Goal: Check status: Check status

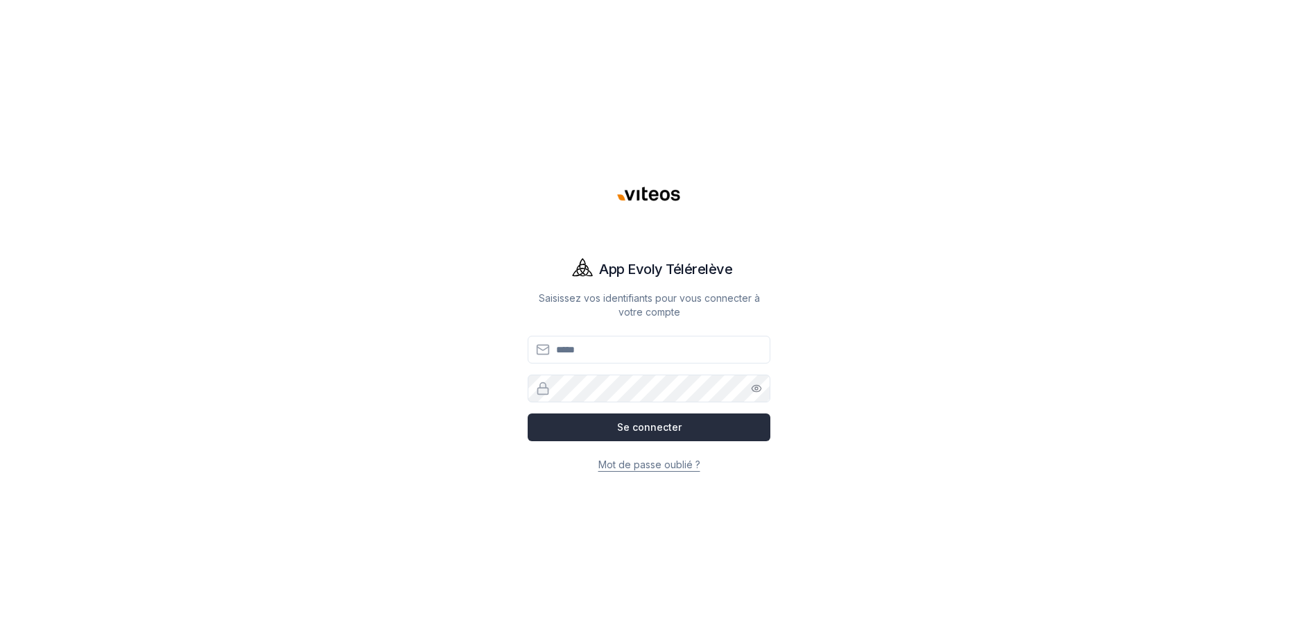
type input "**********"
click at [610, 429] on button "Se connecter" at bounding box center [649, 427] width 243 height 28
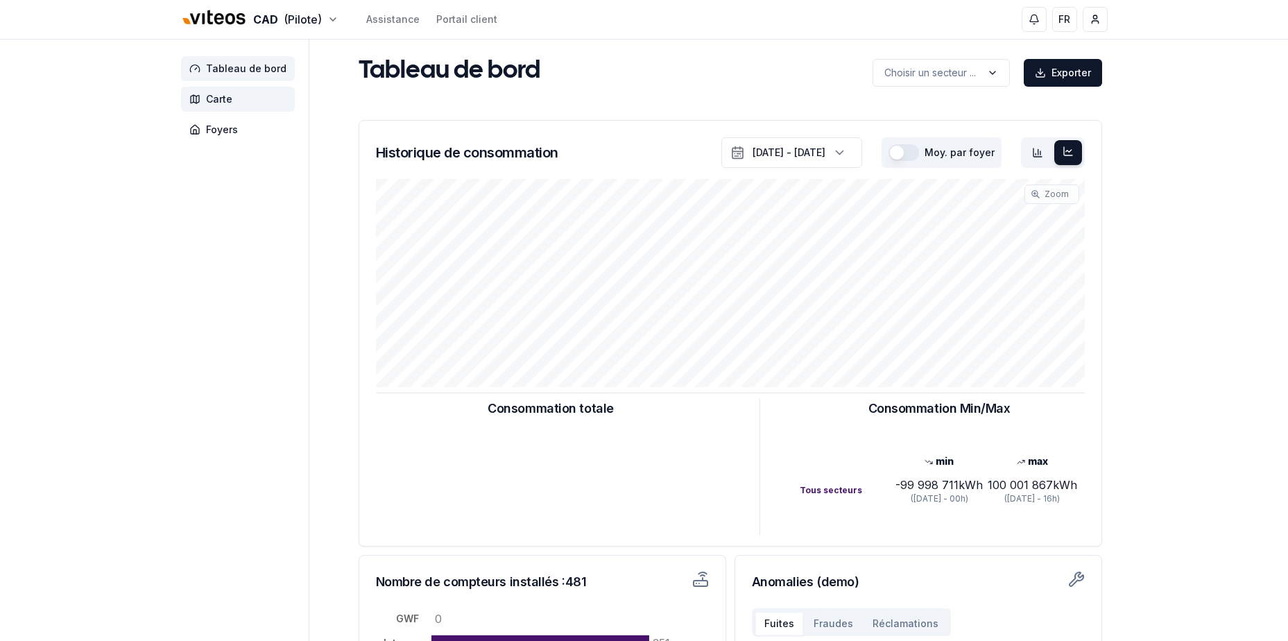
click at [227, 98] on span "Carte" at bounding box center [219, 99] width 26 height 14
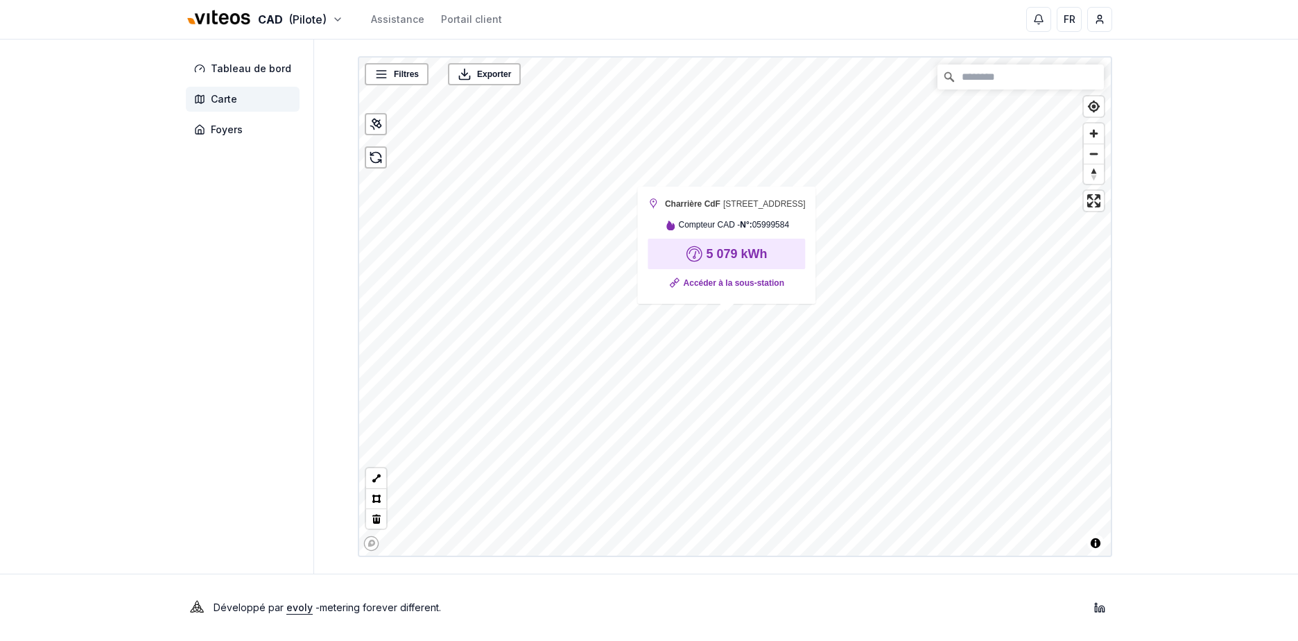
click at [687, 290] on div "Filtres © Mapbox © OpenStreetMap Improve this map Exporter Charrière CdF Rue de…" at bounding box center [735, 306] width 754 height 501
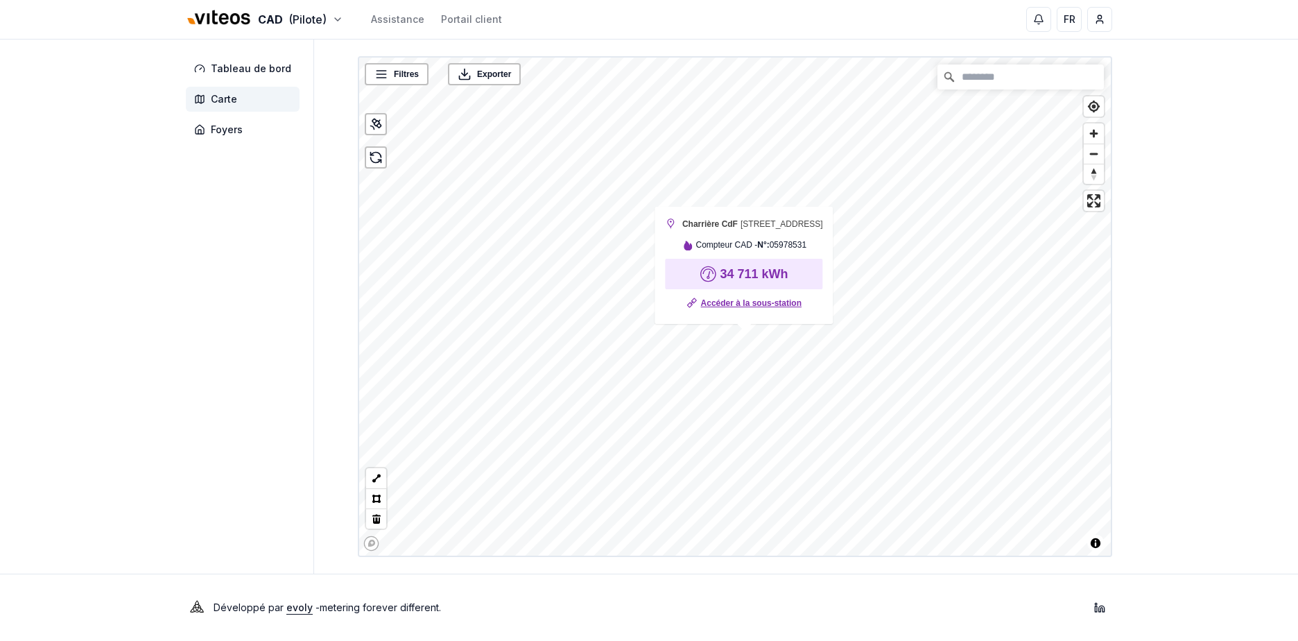
click at [752, 304] on link "Accéder à la sous-station" at bounding box center [751, 303] width 101 height 14
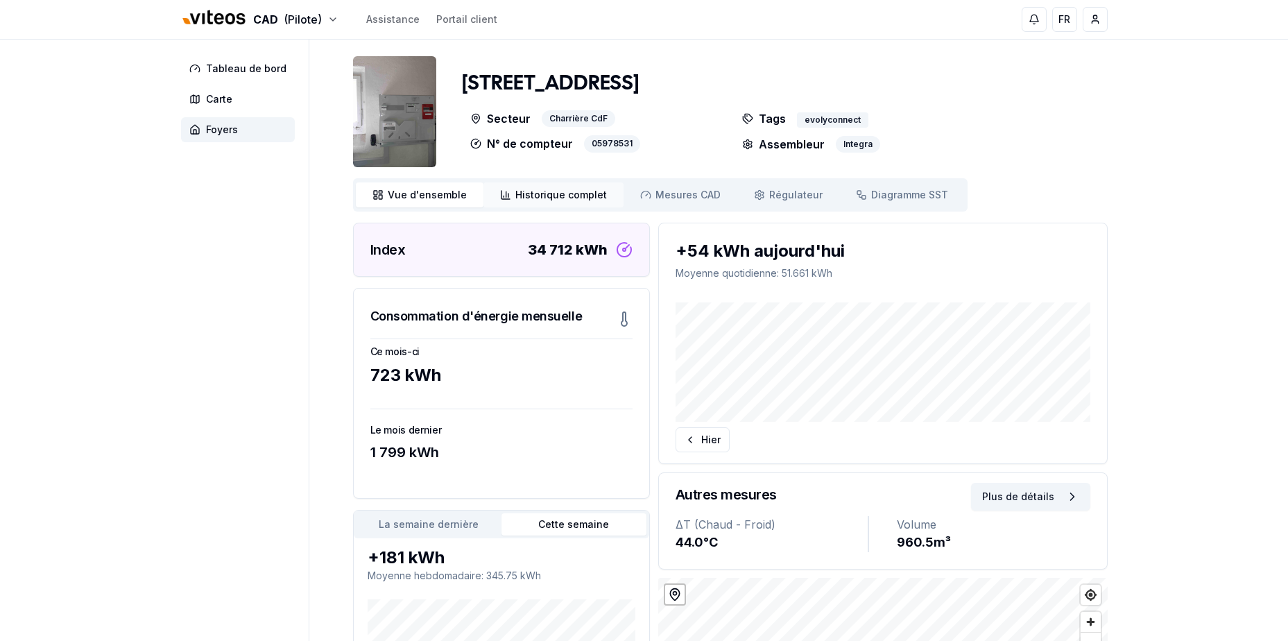
click at [562, 191] on span "Historique complet" at bounding box center [561, 195] width 92 height 14
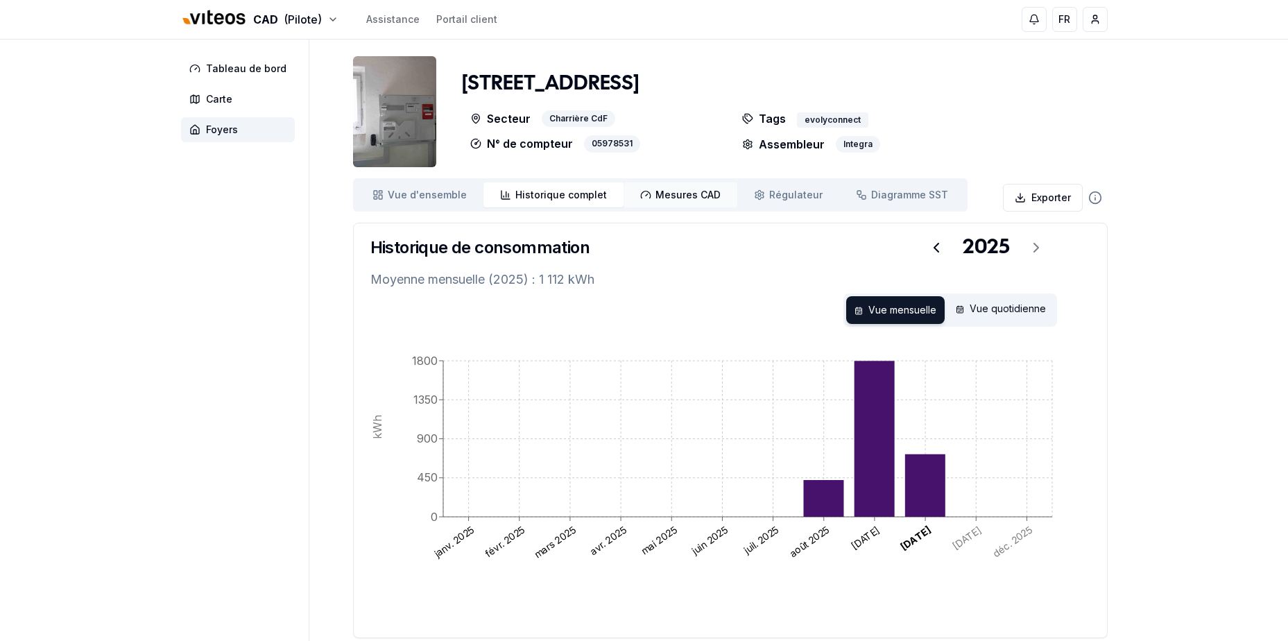
click at [687, 191] on span "Mesures CAD" at bounding box center [687, 195] width 65 height 14
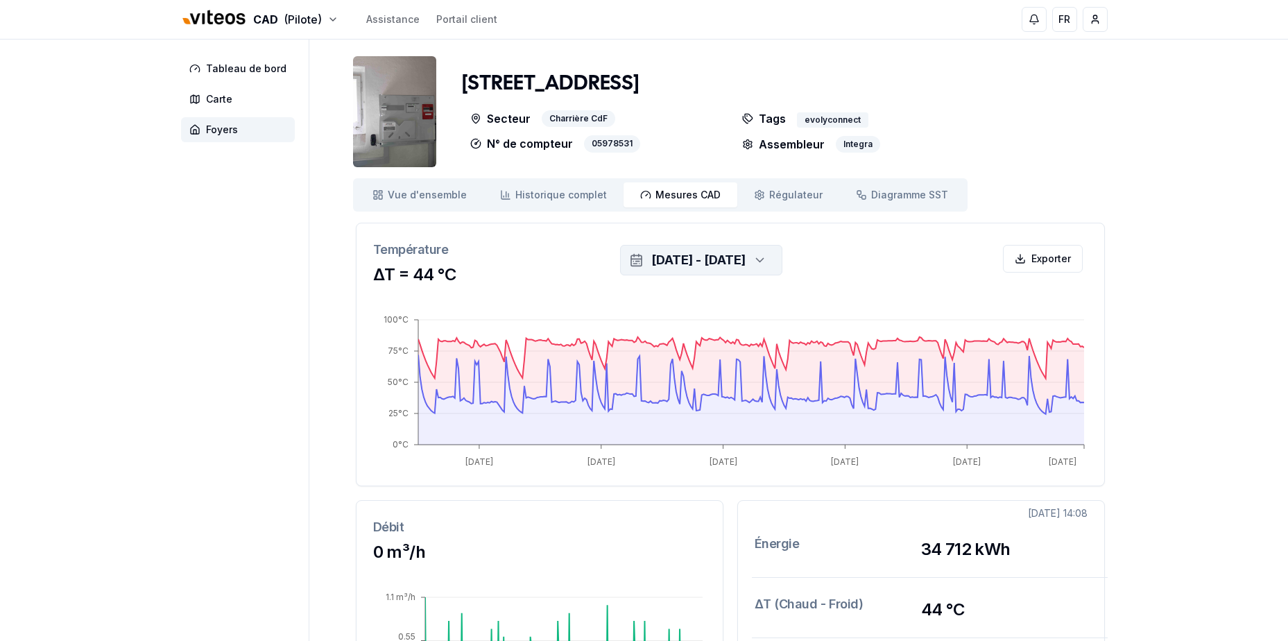
click at [745, 260] on div "30 sept. 2025 - 7 oct. 2025" at bounding box center [698, 259] width 94 height 19
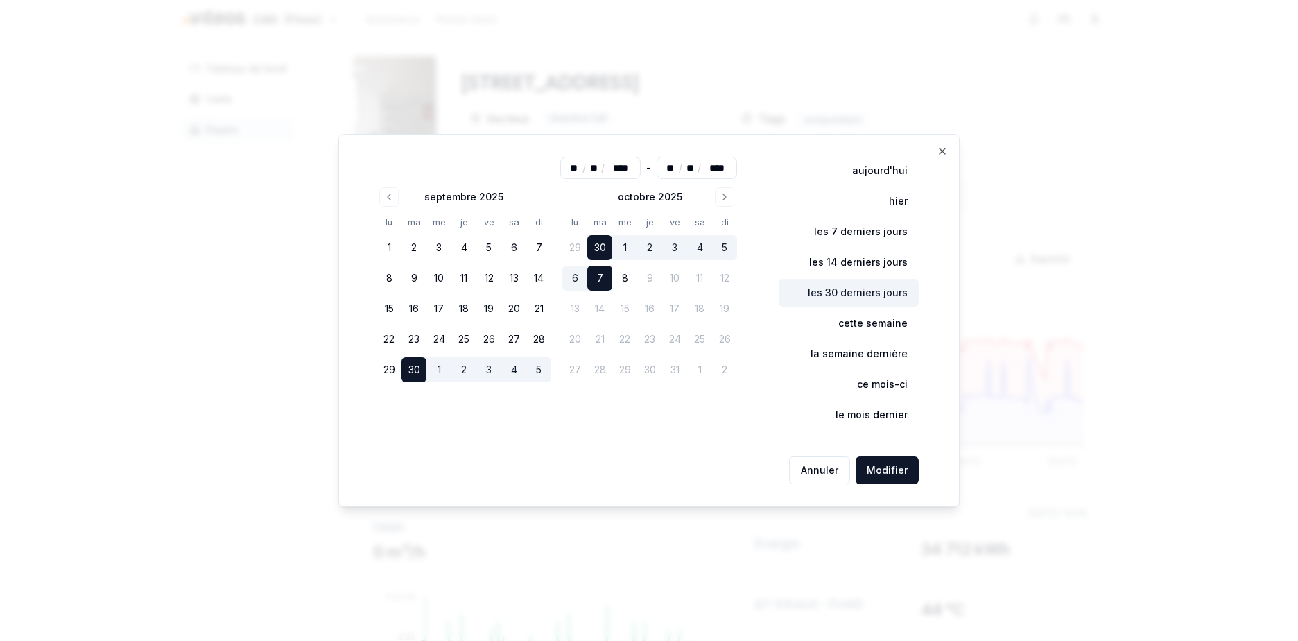
click at [874, 294] on button "les 30 derniers jours" at bounding box center [849, 293] width 140 height 28
type input "**"
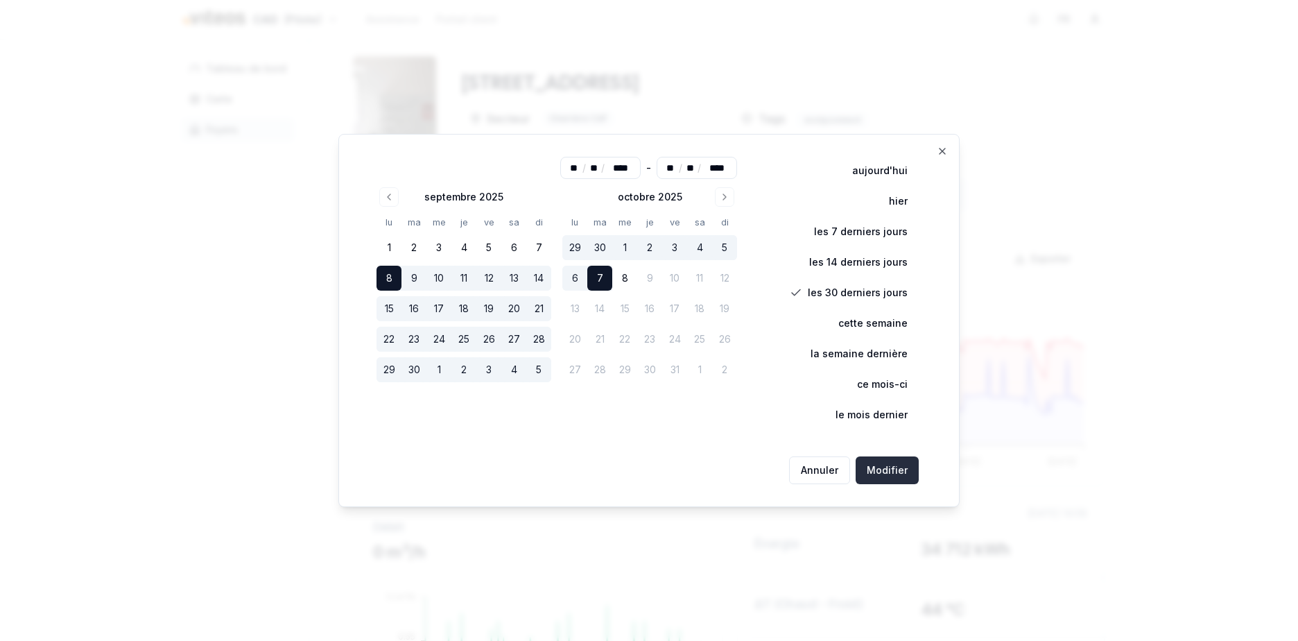
click at [881, 469] on button "Modifier" at bounding box center [887, 470] width 63 height 28
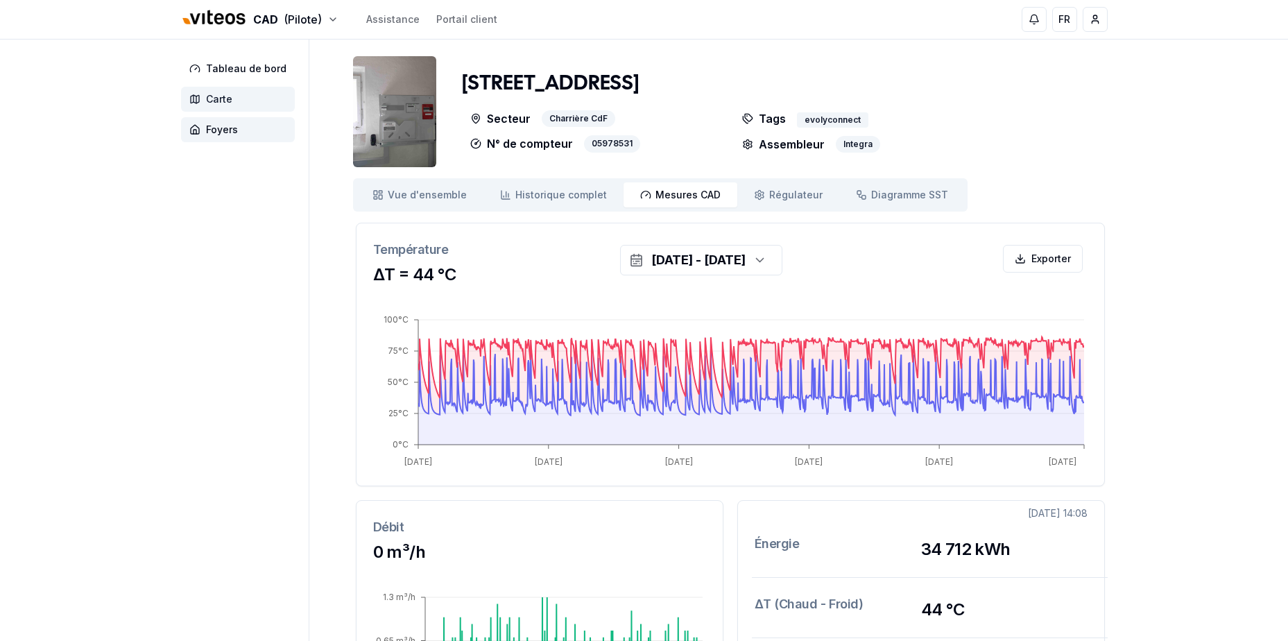
click at [239, 99] on span "Carte" at bounding box center [238, 99] width 114 height 25
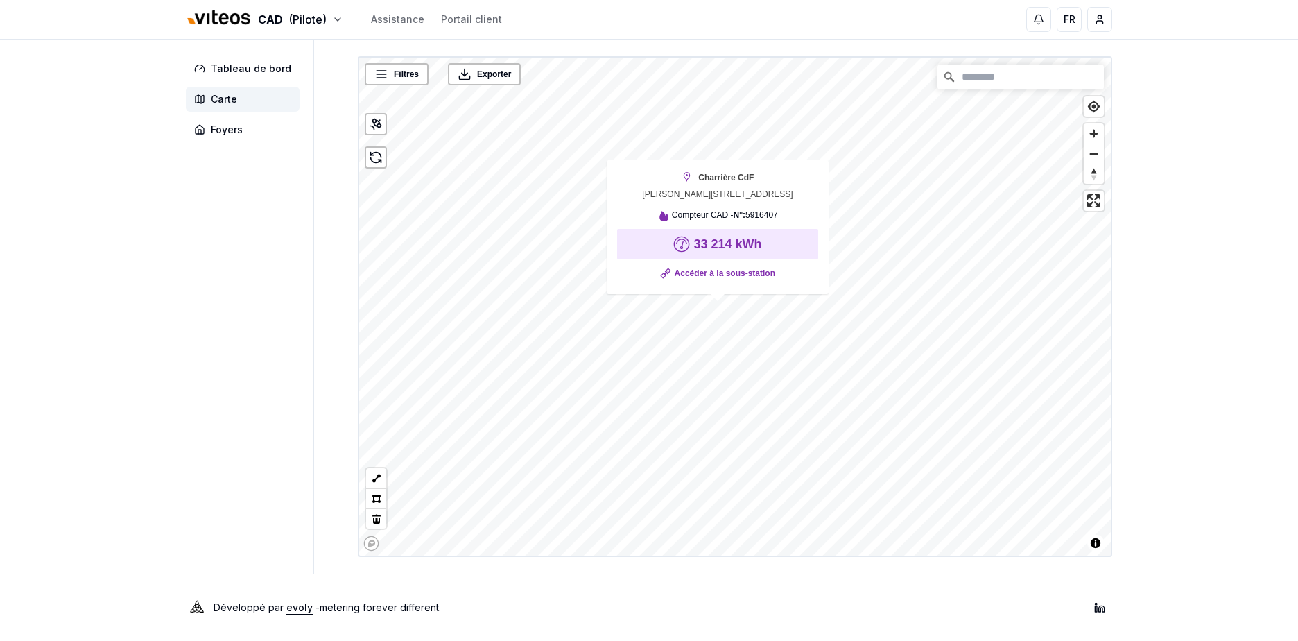
click at [729, 274] on link "Accéder à la sous-station" at bounding box center [725, 273] width 101 height 14
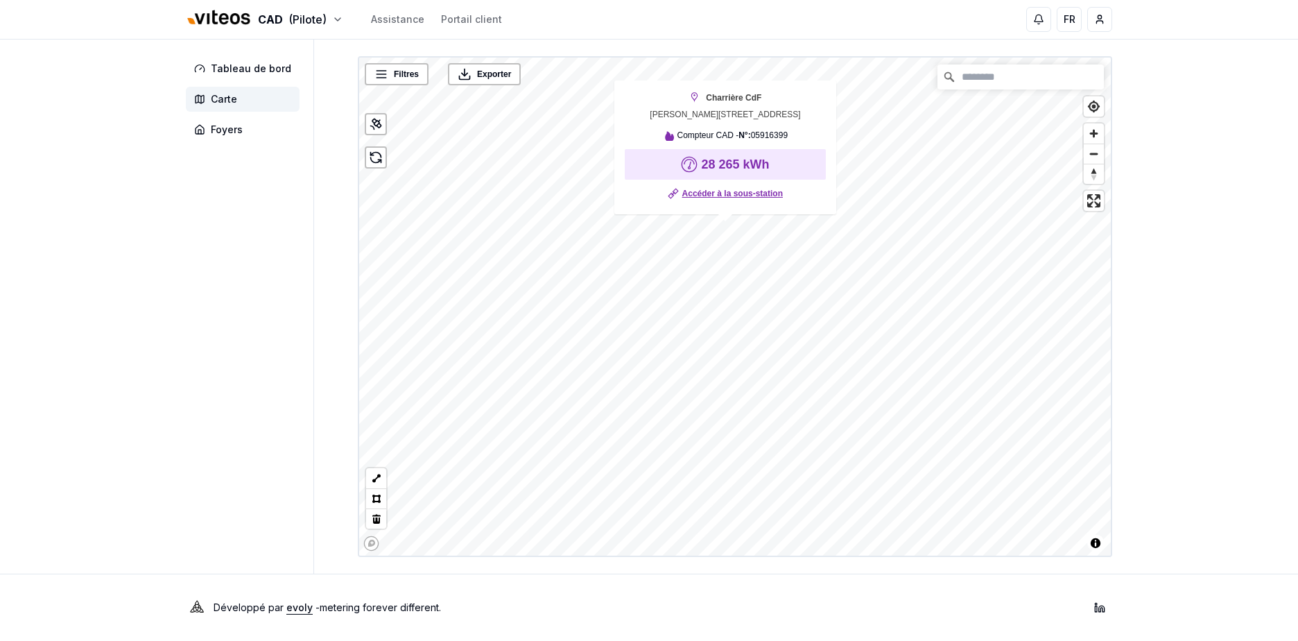
click at [725, 194] on link "Accéder à la sous-station" at bounding box center [732, 194] width 101 height 14
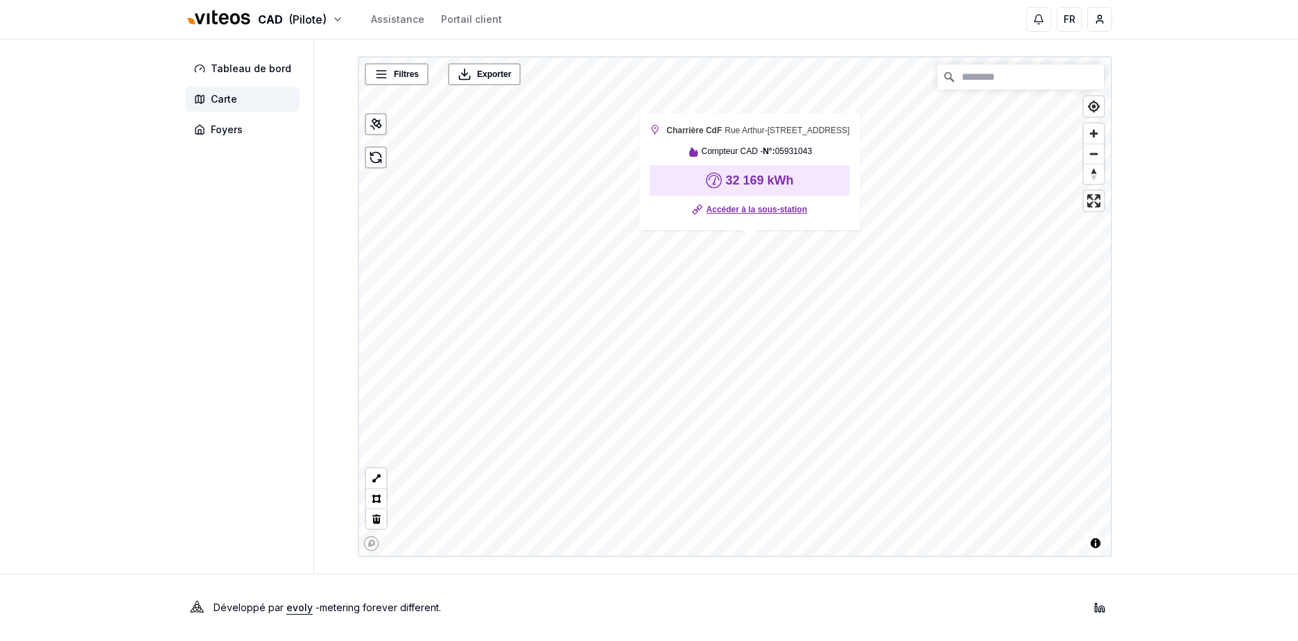
click at [773, 207] on link "Accéder à la sous-station" at bounding box center [757, 209] width 101 height 14
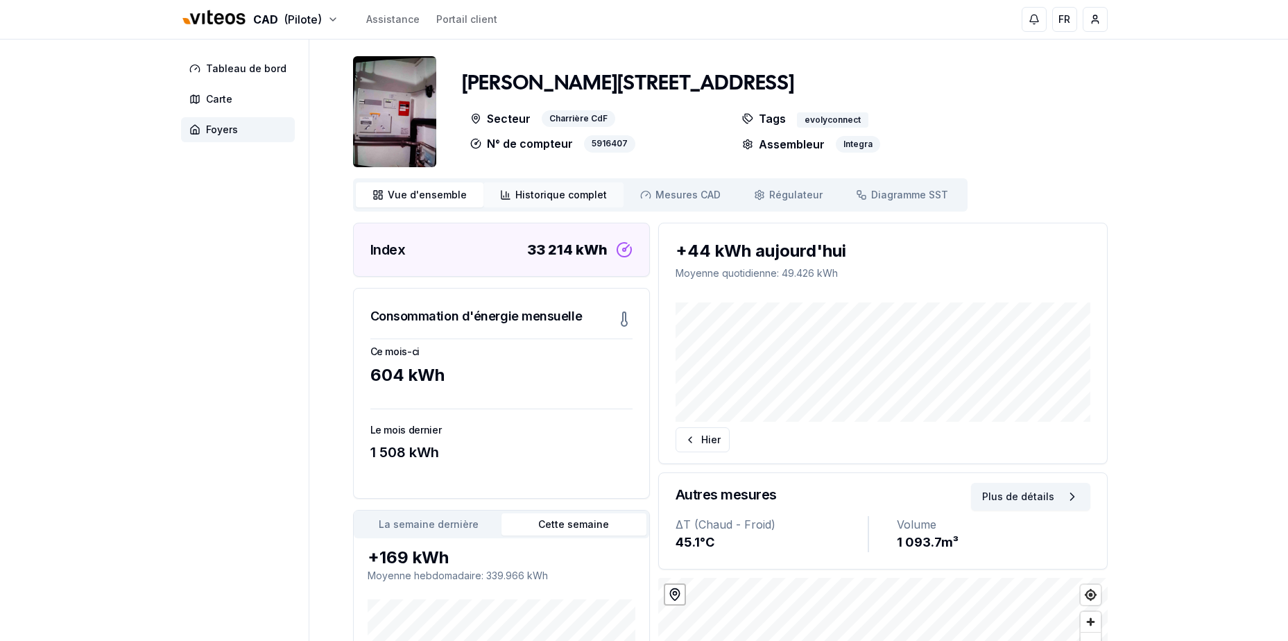
click at [558, 191] on span "Historique complet" at bounding box center [561, 195] width 92 height 14
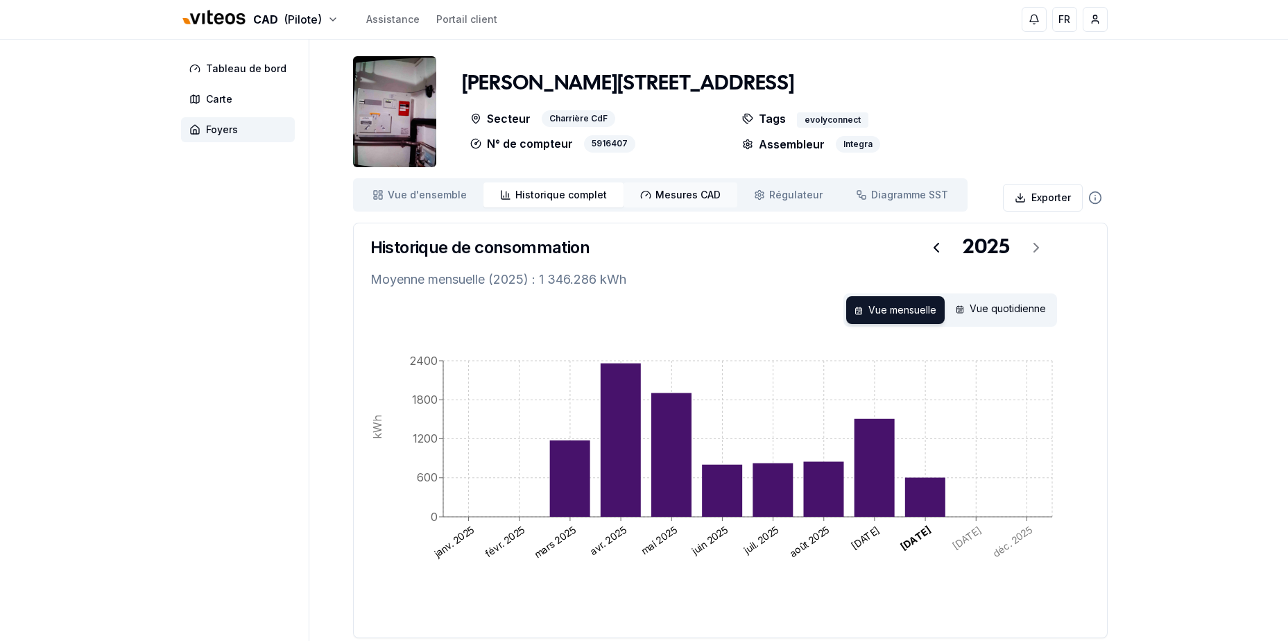
click at [659, 198] on span "Mesures CAD" at bounding box center [687, 195] width 65 height 14
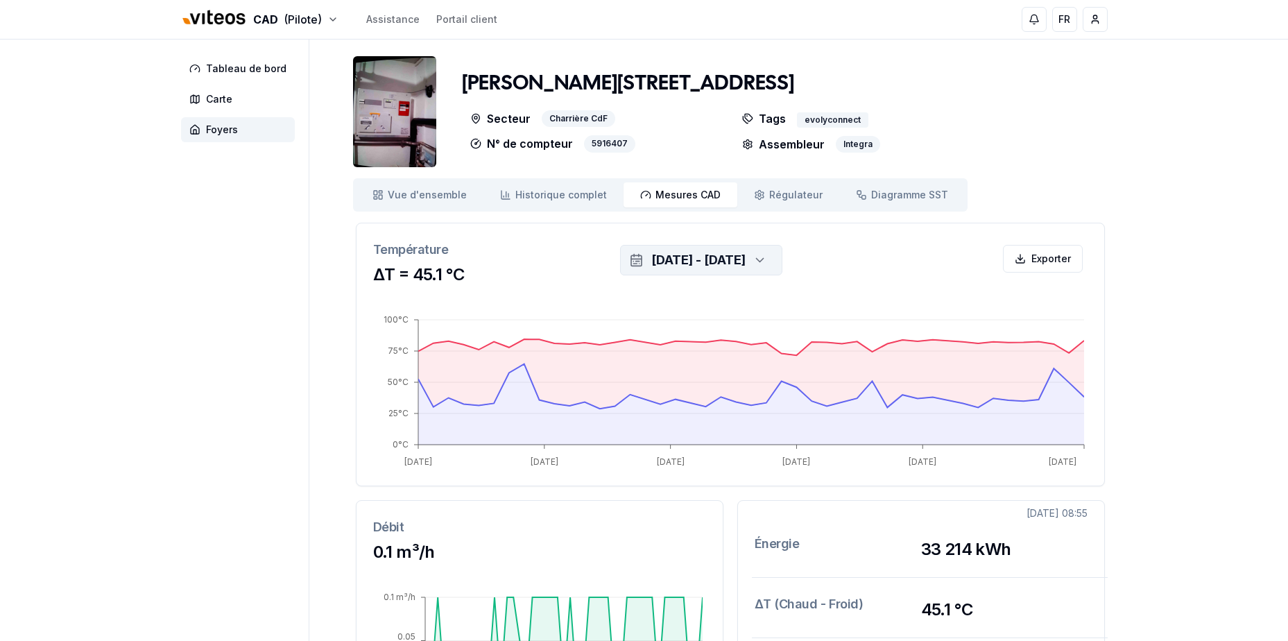
click at [763, 259] on icon "button" at bounding box center [760, 260] width 7 height 3
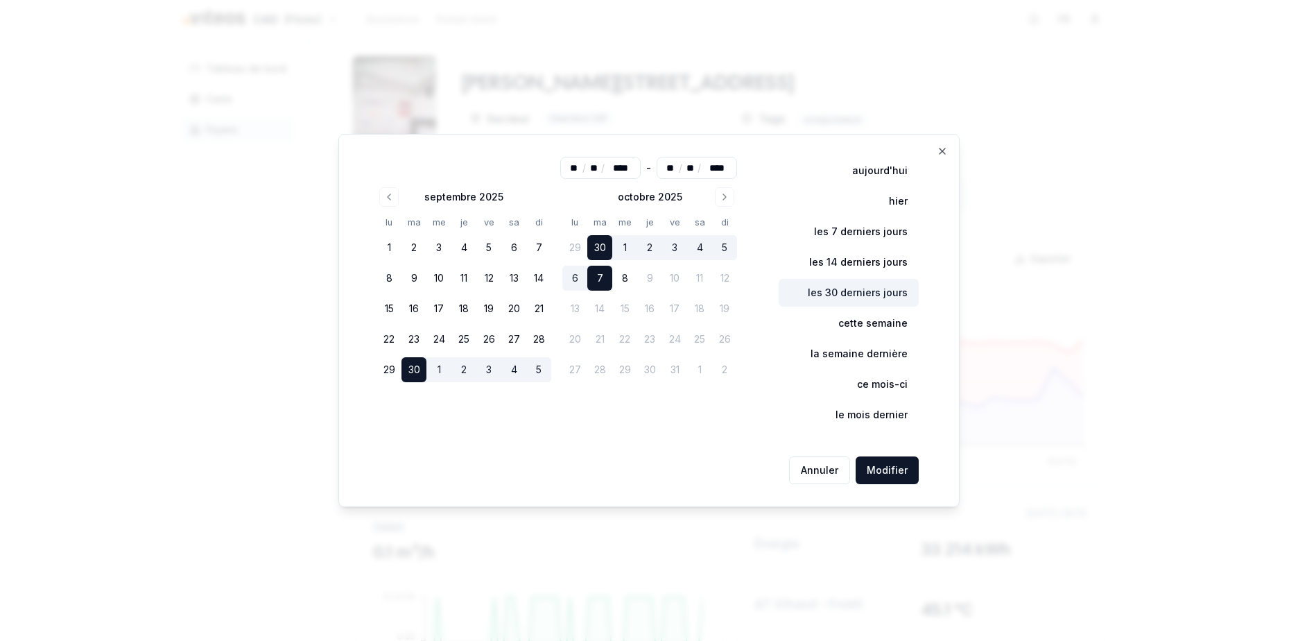
click at [860, 293] on button "les 30 derniers jours" at bounding box center [849, 293] width 140 height 28
type input "**"
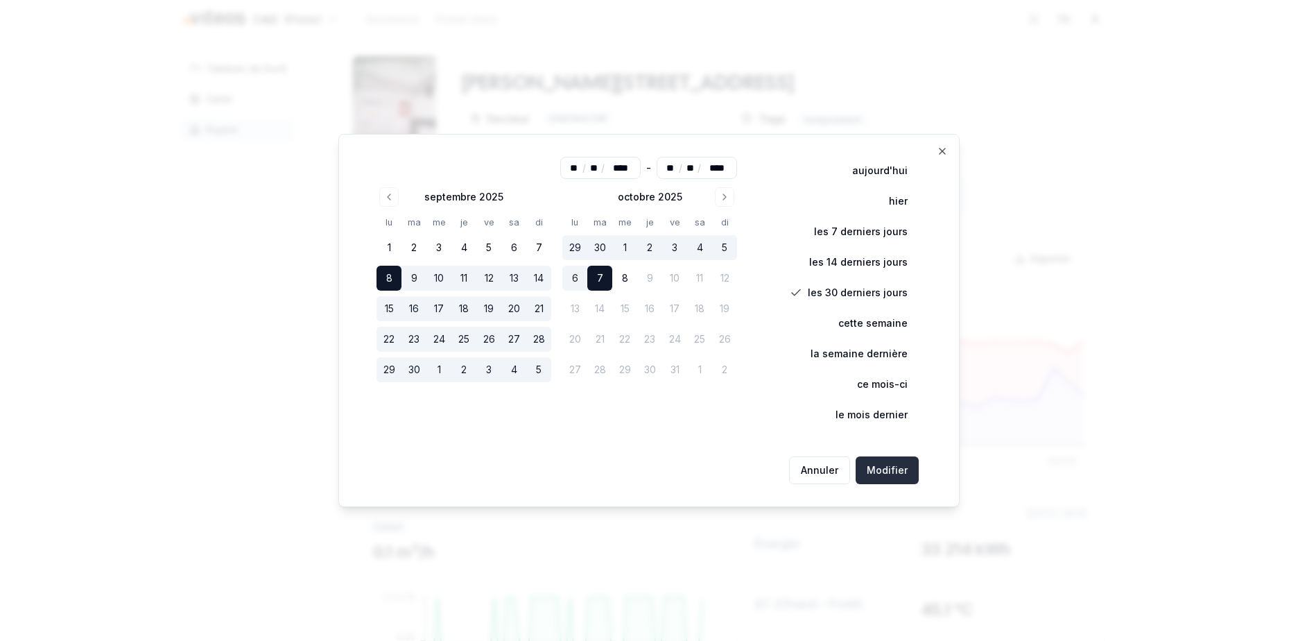
click at [876, 477] on button "Modifier" at bounding box center [887, 470] width 63 height 28
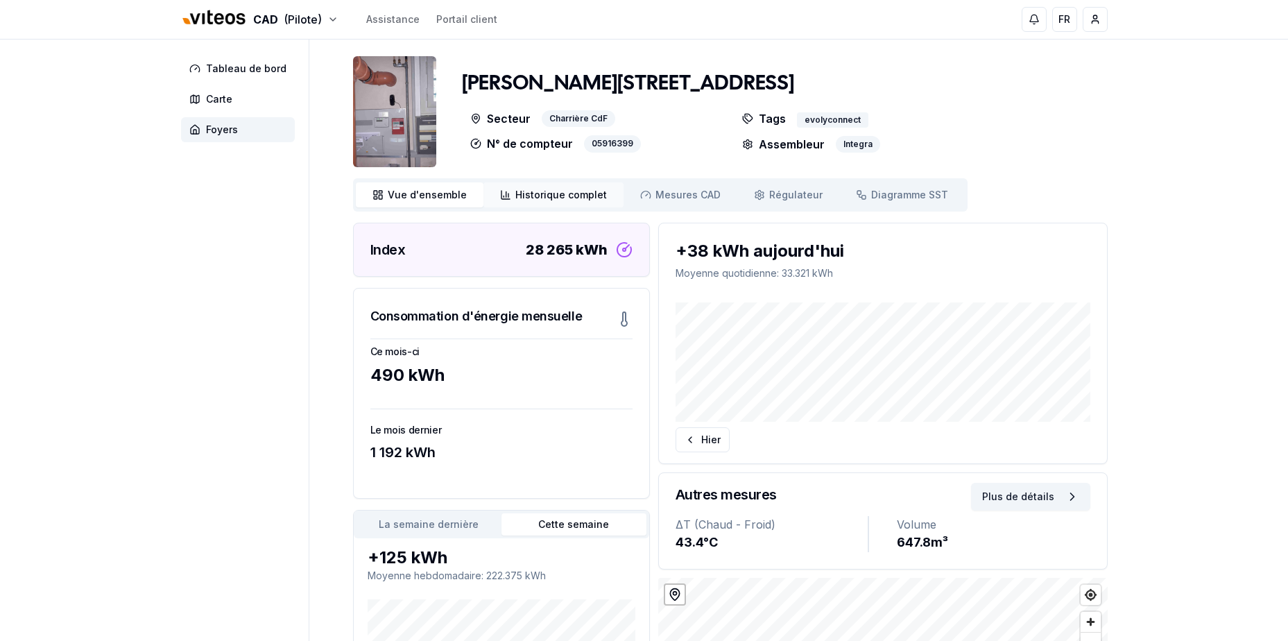
click at [575, 191] on span "Historique complet" at bounding box center [561, 195] width 92 height 14
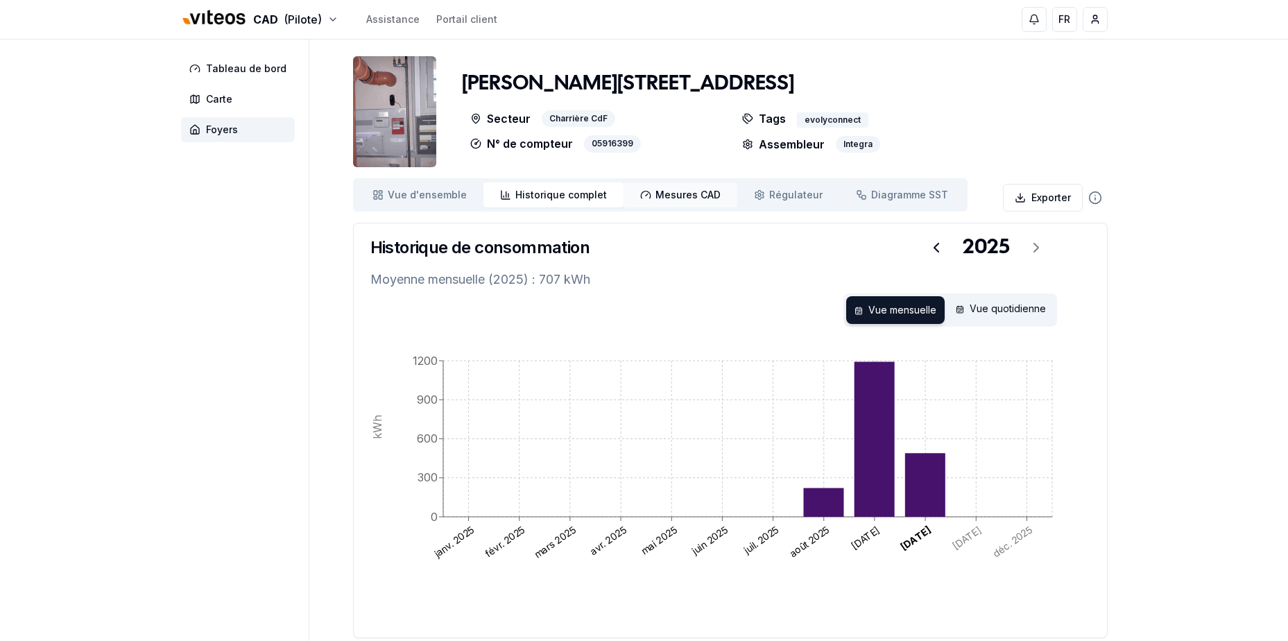
click at [659, 196] on span "Mesures CAD" at bounding box center [687, 195] width 65 height 14
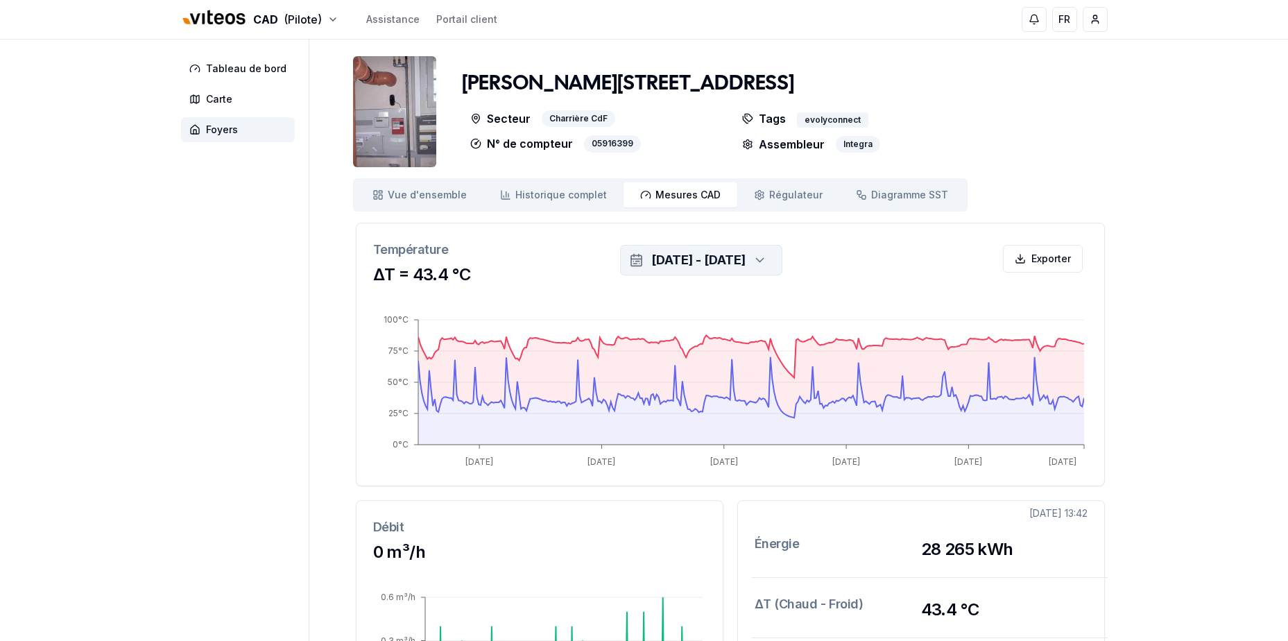
click at [745, 260] on div "30 sept. 2025 - 7 oct. 2025" at bounding box center [698, 259] width 94 height 19
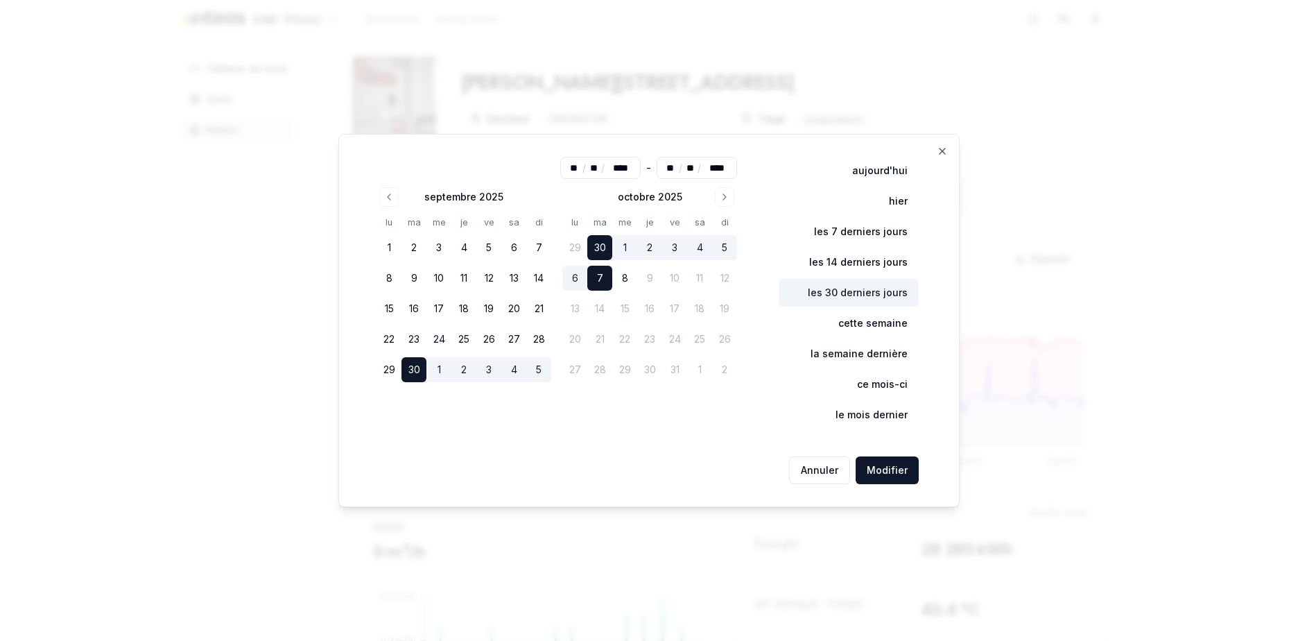
click at [866, 295] on button "les 30 derniers jours" at bounding box center [849, 293] width 140 height 28
type input "**"
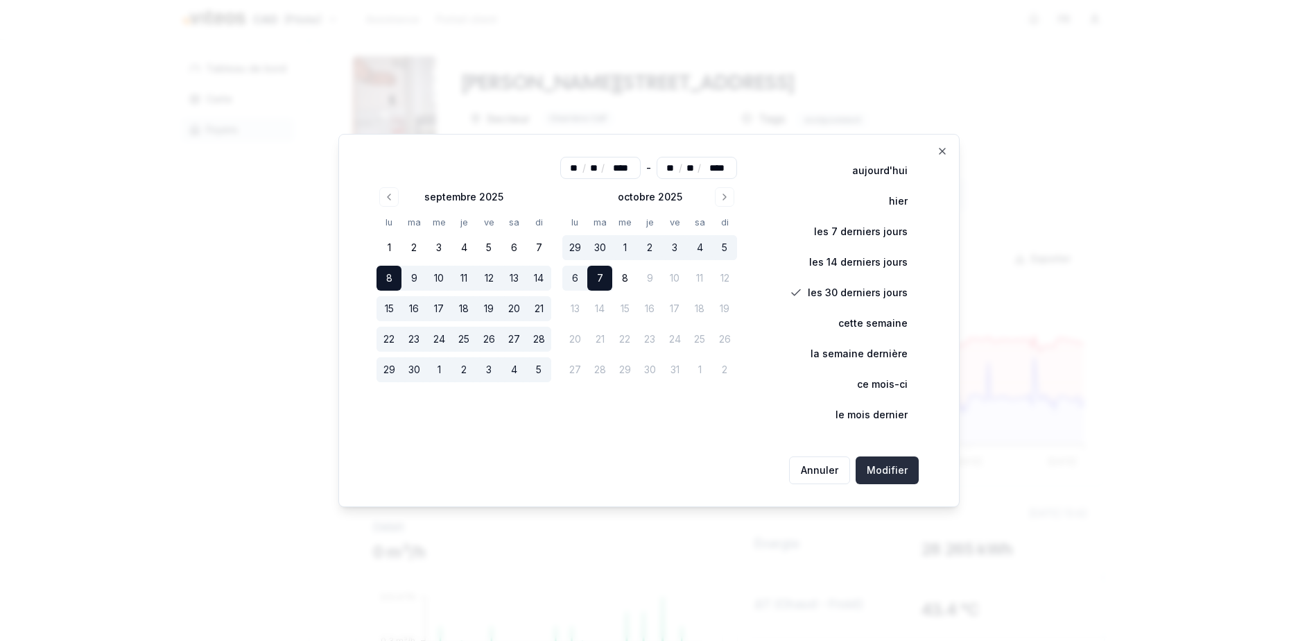
click at [879, 465] on button "Modifier" at bounding box center [887, 470] width 63 height 28
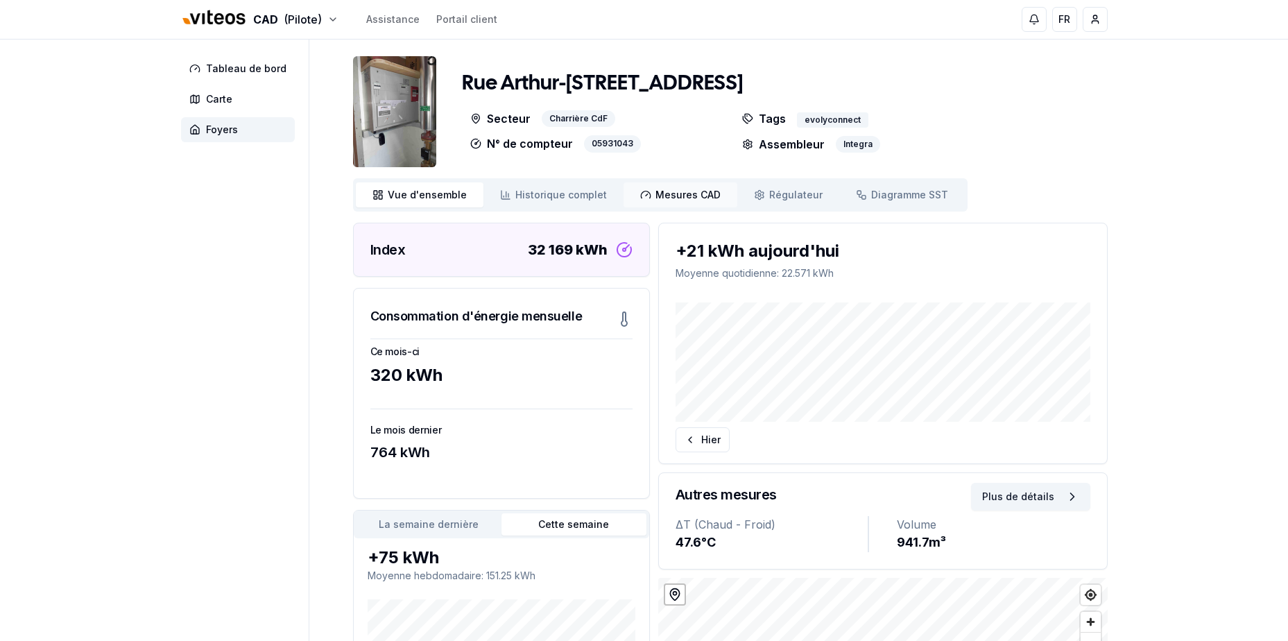
click at [687, 194] on span "Mesures CAD" at bounding box center [687, 195] width 65 height 14
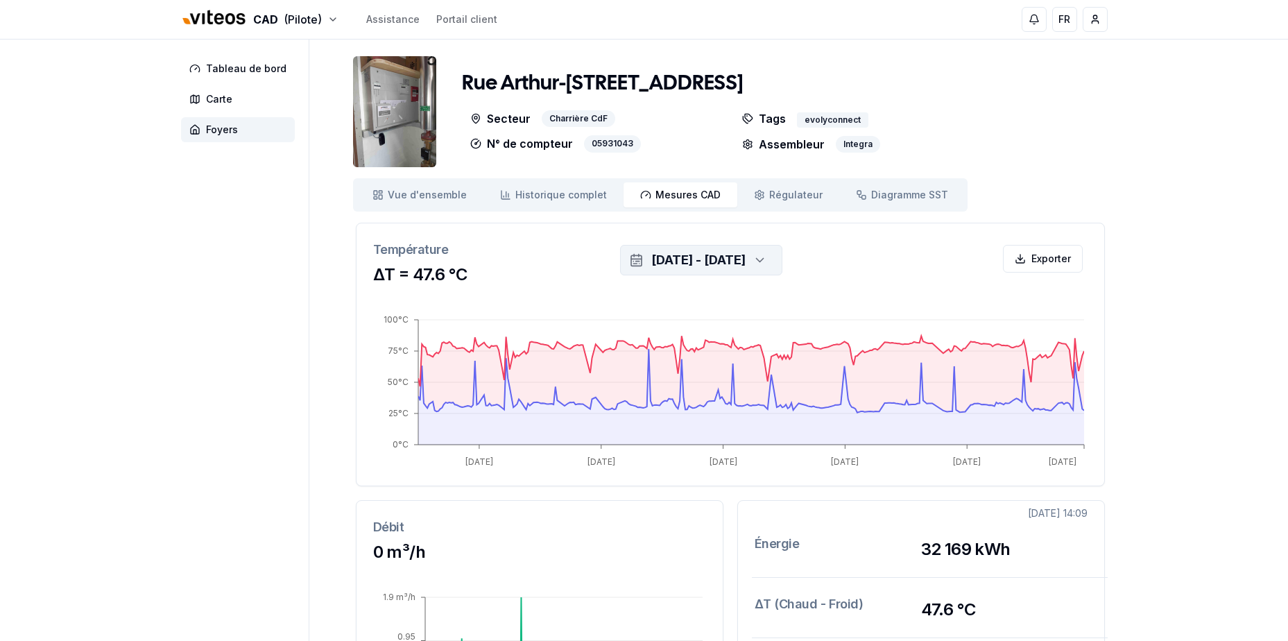
click at [774, 261] on div "button" at bounding box center [758, 260] width 31 height 21
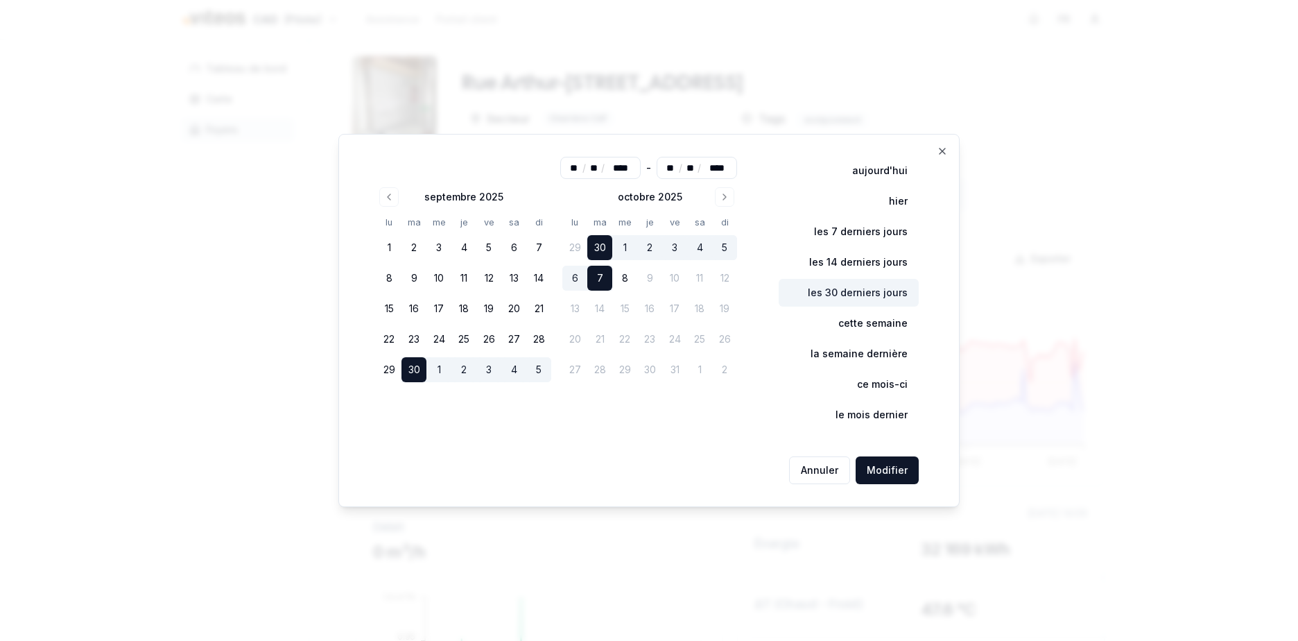
click at [875, 297] on button "les 30 derniers jours" at bounding box center [849, 293] width 140 height 28
type input "**"
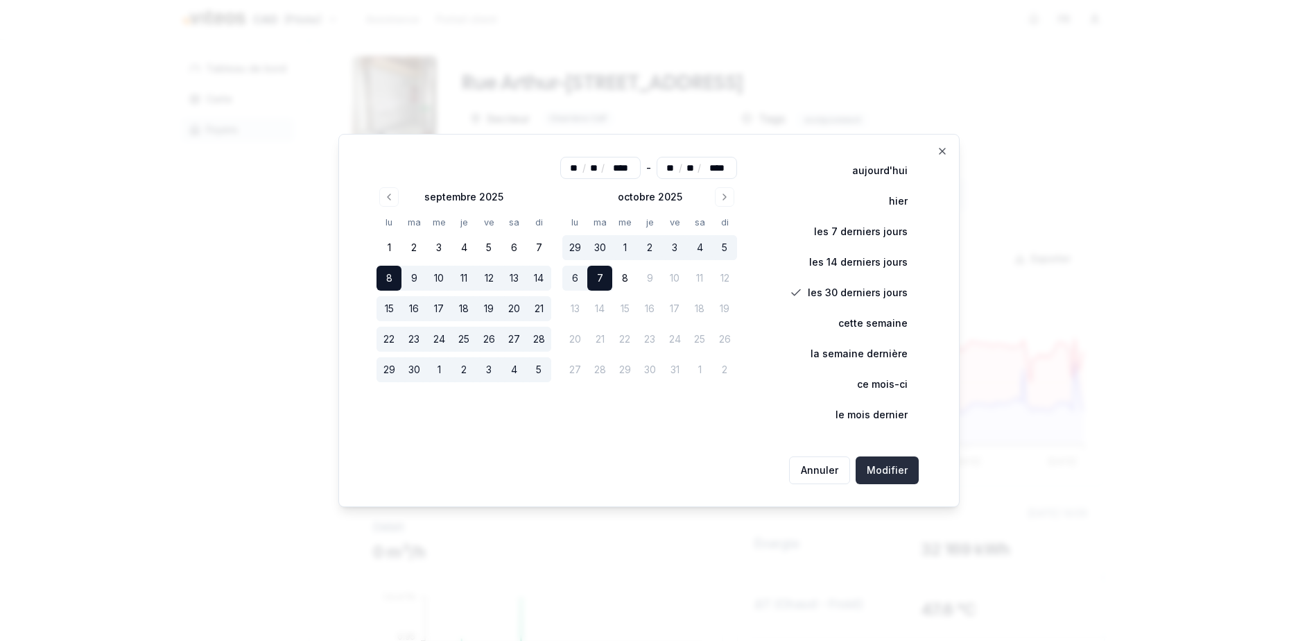
click at [890, 467] on button "Modifier" at bounding box center [887, 470] width 63 height 28
